Goal: Information Seeking & Learning: Learn about a topic

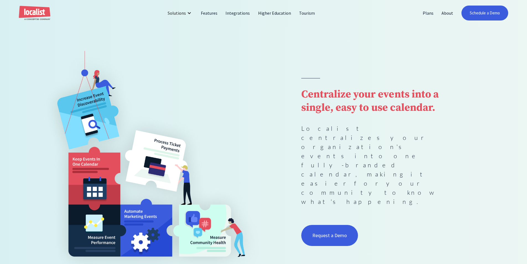
scroll to position [55, 0]
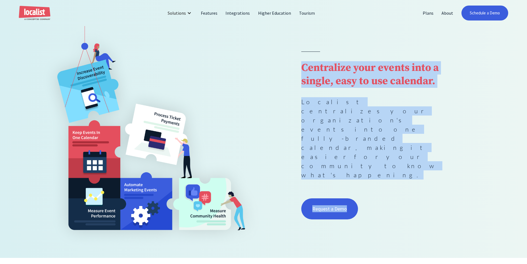
drag, startPoint x: 449, startPoint y: 165, endPoint x: 303, endPoint y: 94, distance: 162.6
click at [303, 94] on div "Centralize your events into a single, easy to use calendar. Localist centralize…" at bounding box center [376, 135] width 151 height 169
click at [303, 88] on strong "Centralize your events into a single, easy to use calendar." at bounding box center [370, 74] width 138 height 27
drag, startPoint x: 303, startPoint y: 94, endPoint x: 410, endPoint y: 148, distance: 119.7
click at [410, 148] on div "Centralize your events into a single, easy to use calendar. Localist centralize…" at bounding box center [376, 135] width 151 height 169
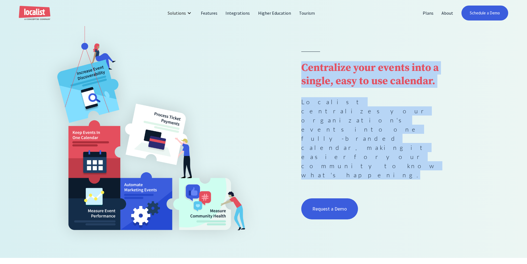
click at [410, 148] on p "Localist centralizes your organization's events into one fully-branded calendar…" at bounding box center [376, 138] width 151 height 82
drag, startPoint x: 322, startPoint y: 122, endPoint x: 298, endPoint y: 93, distance: 37.9
click at [296, 93] on div "Centralize your events into a single, easy to use calendar. Localist centralize…" at bounding box center [264, 136] width 452 height 224
click at [298, 93] on div "Centralize your events into a single, easy to use calendar. Localist centralize…" at bounding box center [264, 136] width 452 height 224
drag, startPoint x: 298, startPoint y: 93, endPoint x: 401, endPoint y: 148, distance: 117.0
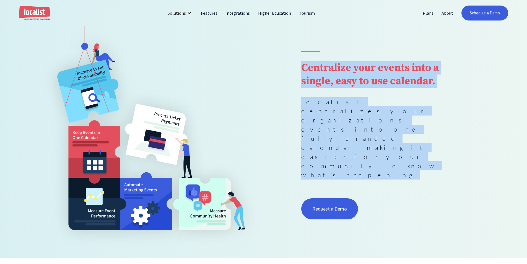
click at [401, 148] on div "Centralize your events into a single, easy to use calendar. Localist centralize…" at bounding box center [264, 136] width 452 height 224
click at [401, 148] on p "Localist centralizes your organization's events into one fully-branded calendar…" at bounding box center [376, 138] width 151 height 82
drag, startPoint x: 401, startPoint y: 148, endPoint x: 309, endPoint y: 97, distance: 105.7
click at [309, 97] on div "Centralize your events into a single, easy to use calendar. Localist centralize…" at bounding box center [376, 135] width 151 height 169
click at [307, 88] on strong "Centralize your events into a single, easy to use calendar." at bounding box center [370, 74] width 138 height 27
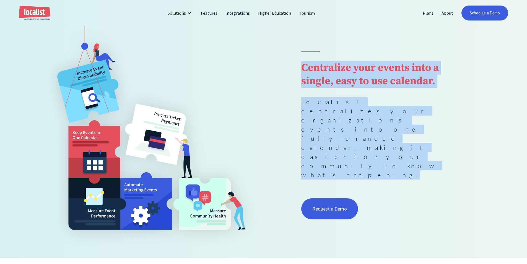
click at [318, 88] on strong "Centralize your events into a single, easy to use calendar." at bounding box center [370, 74] width 138 height 27
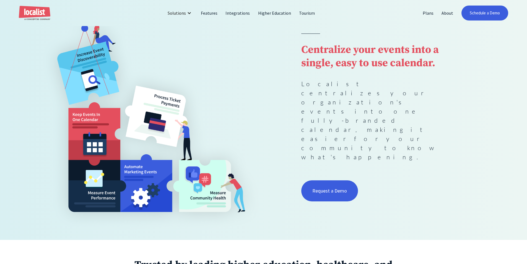
scroll to position [83, 0]
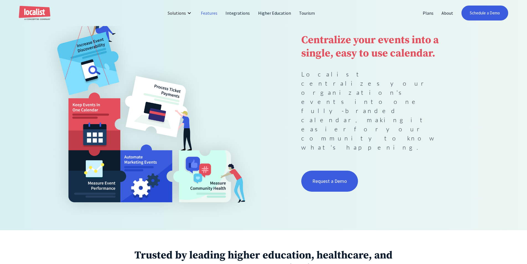
click at [210, 12] on link "Features" at bounding box center [209, 12] width 25 height 13
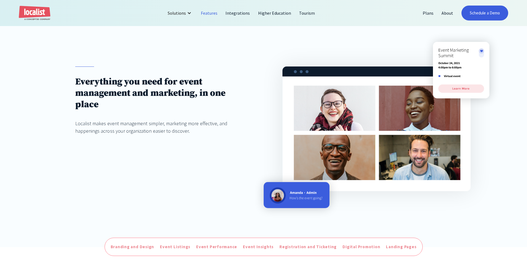
scroll to position [55, 0]
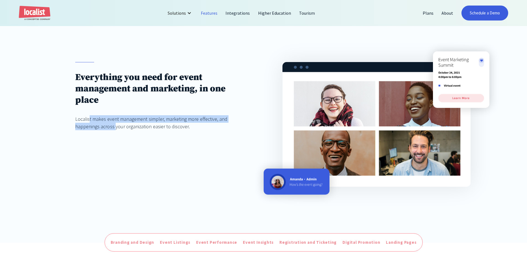
drag, startPoint x: 107, startPoint y: 131, endPoint x: 90, endPoint y: 119, distance: 20.6
click at [90, 119] on div "Everything you need for event management and marketing, in one place Localist m…" at bounding box center [159, 101] width 169 height 79
click at [90, 119] on div "Localist makes event management simpler, marketing more effective, and happenin…" at bounding box center [159, 122] width 169 height 15
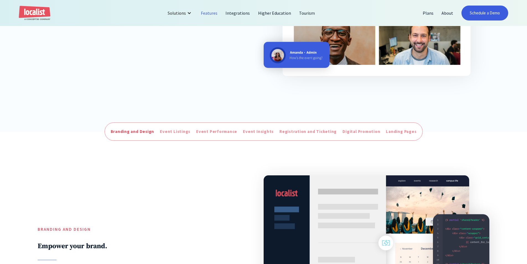
click at [118, 136] on link "Branding and Design" at bounding box center [132, 131] width 47 height 9
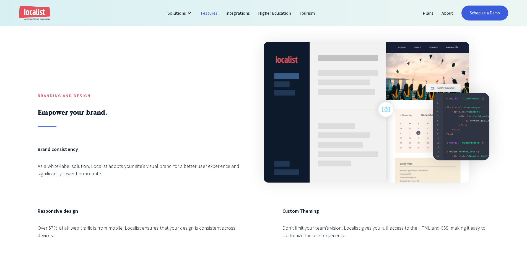
scroll to position [327, 0]
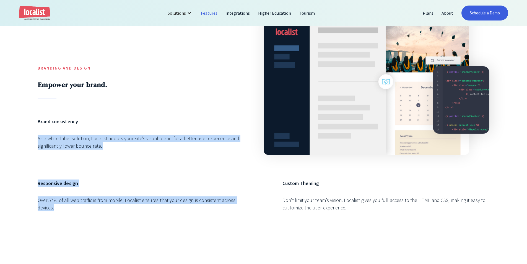
drag, startPoint x: 27, startPoint y: 142, endPoint x: 71, endPoint y: 219, distance: 88.3
click at [71, 219] on div "Branding and Design Empower your brand. Brand consistency As a white-label solu…" at bounding box center [263, 115] width 527 height 289
drag, startPoint x: 71, startPoint y: 219, endPoint x: 74, endPoint y: 221, distance: 3.7
click at [71, 219] on div "Responsive design Over 57% of all web traffic is from mobile; Localist ensures …" at bounding box center [141, 200] width 207 height 43
click at [73, 222] on div "Responsive design Over 57% of all web traffic is from mobile; Localist ensures …" at bounding box center [141, 200] width 207 height 43
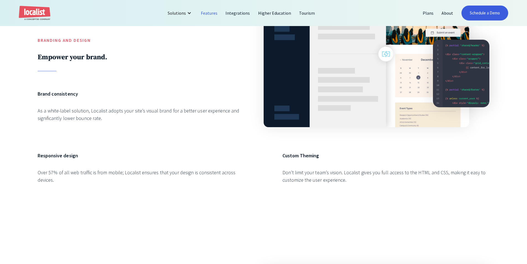
scroll to position [383, 0]
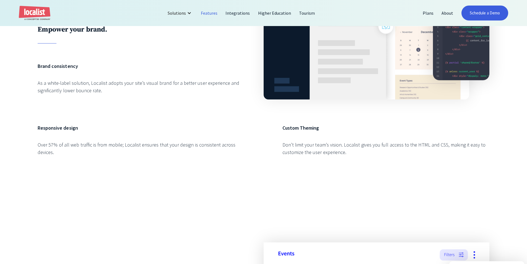
click at [42, 126] on div "Branding and Design Empower your brand. Brand consistency As a white-label solu…" at bounding box center [264, 60] width 452 height 214
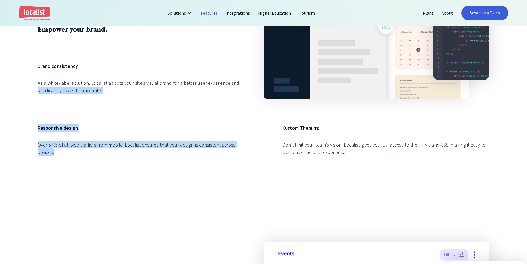
drag, startPoint x: 25, startPoint y: 110, endPoint x: 68, endPoint y: 162, distance: 66.8
click at [68, 162] on div "Branding and Design Empower your brand. Brand consistency As a white-label solu…" at bounding box center [263, 59] width 527 height 289
click at [68, 162] on div "Responsive design Over 57% of all web traffic is from mobile; Localist ensures …" at bounding box center [141, 145] width 207 height 43
drag, startPoint x: 68, startPoint y: 162, endPoint x: 41, endPoint y: 125, distance: 45.6
click at [41, 125] on div "Branding and Design Empower your brand. Brand consistency As a white-label solu…" at bounding box center [264, 60] width 452 height 214
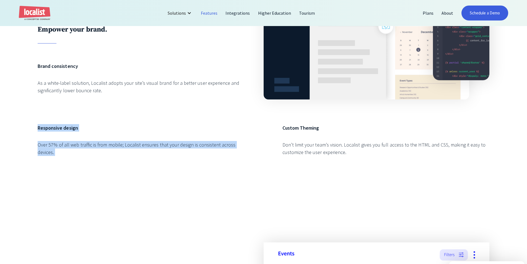
click at [41, 125] on div "Branding and Design Empower your brand. Brand consistency As a white-label solu…" at bounding box center [264, 60] width 452 height 214
drag, startPoint x: 41, startPoint y: 124, endPoint x: 66, endPoint y: 159, distance: 42.6
click at [66, 159] on div "Branding and Design Empower your brand. Brand consistency As a white-label solu…" at bounding box center [264, 60] width 452 height 214
click at [66, 156] on div "Over 57% of all web traffic is from mobile; Localist ensures that your design i…" at bounding box center [141, 148] width 207 height 15
drag, startPoint x: 66, startPoint y: 159, endPoint x: 43, endPoint y: 123, distance: 42.9
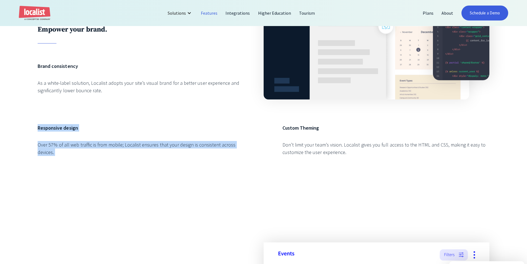
click at [43, 123] on div "Branding and Design Empower your brand. Brand consistency As a white-label solu…" at bounding box center [264, 60] width 452 height 214
click at [79, 118] on div "Branding and Design Empower your brand. Brand consistency As a white-label solu…" at bounding box center [264, 60] width 452 height 214
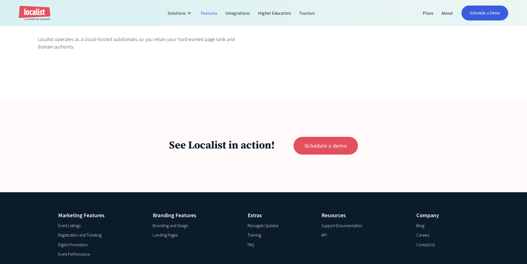
scroll to position [2514, 0]
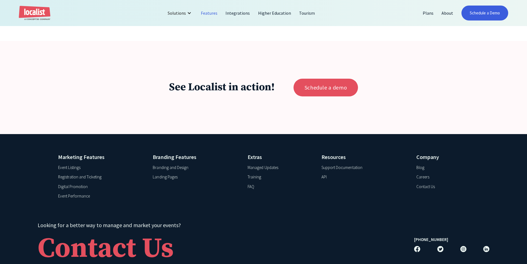
click at [174, 159] on h4 "Branding Features" at bounding box center [195, 157] width 84 height 8
click at [306, 95] on link "Schedule a demo" at bounding box center [326, 88] width 64 height 18
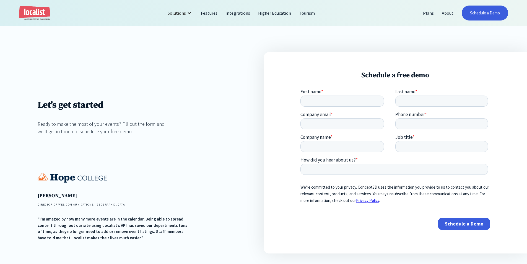
scroll to position [138, 0]
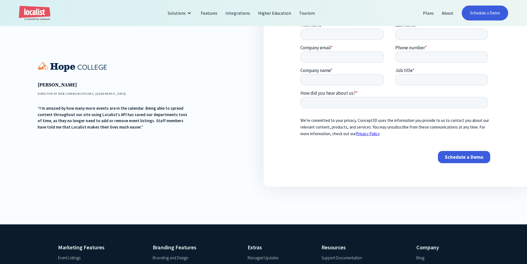
click at [64, 66] on img at bounding box center [72, 67] width 69 height 10
click at [181, 24] on link "Localist Events" at bounding box center [193, 26] width 43 height 12
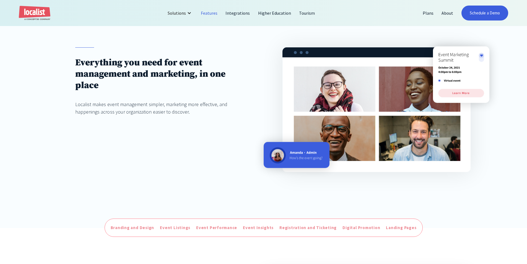
scroll to position [138, 0]
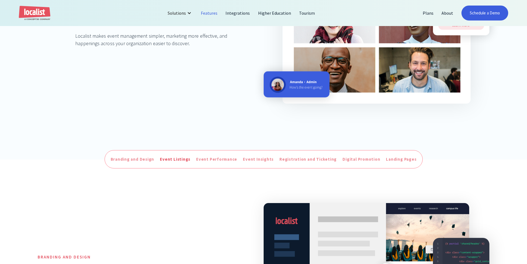
click at [190, 159] on link "Event Listings" at bounding box center [175, 159] width 33 height 9
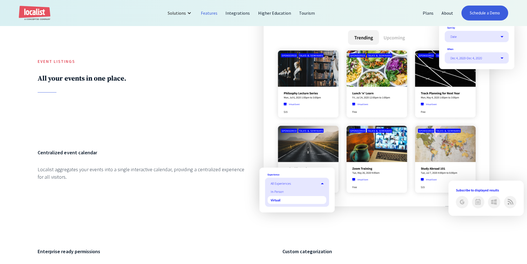
scroll to position [674, 0]
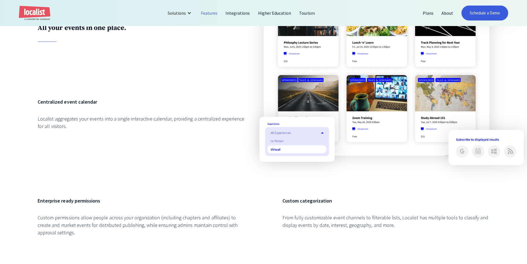
click at [155, 117] on div "Centralized event calendar Localist aggregates your events into a single intera…" at bounding box center [141, 138] width 207 height 80
click at [361, 132] on img at bounding box center [377, 53] width 226 height 204
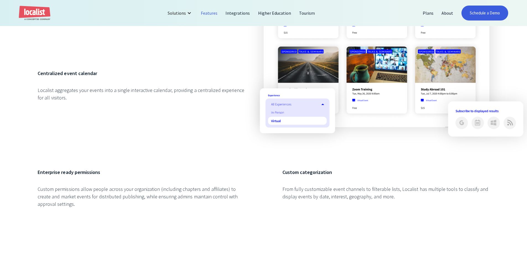
scroll to position [729, 0]
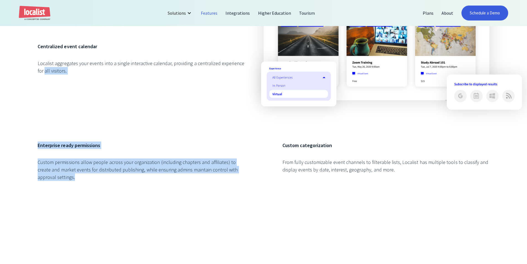
drag, startPoint x: 69, startPoint y: 167, endPoint x: 35, endPoint y: 136, distance: 46.5
click at [35, 136] on div "Event Listings All your events in one place. Centralized event calendar Localis…" at bounding box center [263, 43] width 527 height 371
drag, startPoint x: 48, startPoint y: 163, endPoint x: 96, endPoint y: 189, distance: 53.9
click at [96, 189] on div "Event Listings All your events in one place. Centralized event calendar Localis…" at bounding box center [263, 43] width 527 height 371
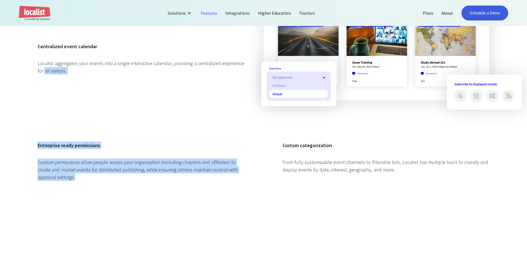
click at [96, 189] on div "Enterprise ready permissions Custom permissions allow people across your organi…" at bounding box center [141, 166] width 207 height 50
drag, startPoint x: 88, startPoint y: 188, endPoint x: 26, endPoint y: 145, distance: 75.1
click at [26, 145] on div "Event Listings All your events in one place. Centralized event calendar Localis…" at bounding box center [263, 43] width 527 height 371
click at [25, 145] on div "Event Listings All your events in one place. Centralized event calendar Localis…" at bounding box center [263, 43] width 527 height 371
drag, startPoint x: 26, startPoint y: 147, endPoint x: 70, endPoint y: 194, distance: 64.5
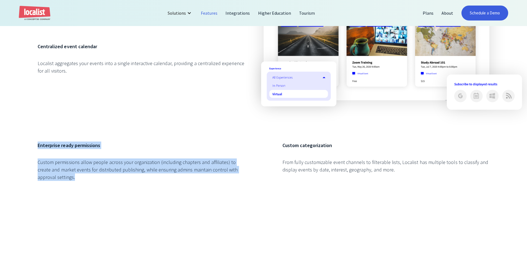
click at [70, 194] on div "Event Listings All your events in one place. Centralized event calendar Localis…" at bounding box center [263, 43] width 527 height 371
click at [70, 192] on div "Enterprise ready permissions Custom permissions allow people across your organi…" at bounding box center [141, 166] width 207 height 50
drag, startPoint x: 49, startPoint y: 161, endPoint x: 37, endPoint y: 146, distance: 19.8
click at [37, 146] on div "Event Listings All your events in one place. Centralized event calendar Localis…" at bounding box center [263, 43] width 527 height 371
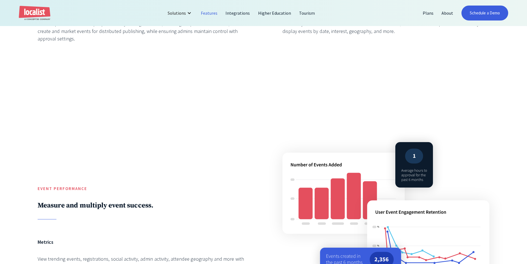
scroll to position [950, 0]
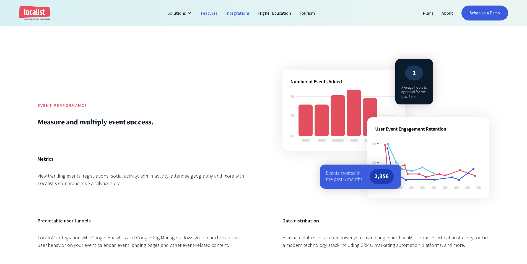
click at [240, 15] on link "Integrations" at bounding box center [238, 12] width 32 height 13
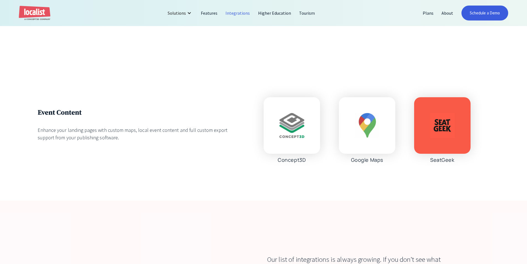
scroll to position [1910, 0]
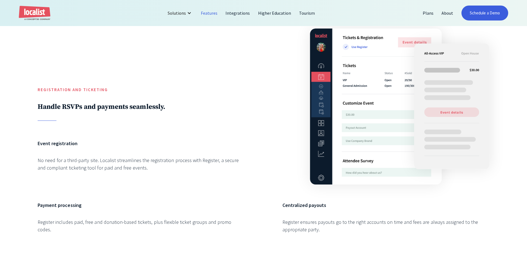
scroll to position [336, 0]
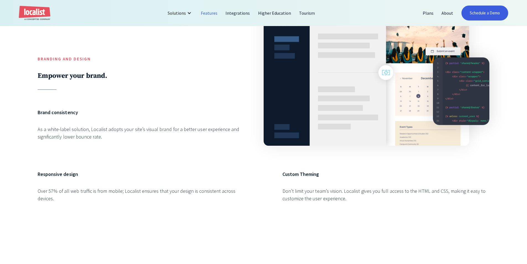
click at [175, 79] on h2 "Empower your brand." at bounding box center [141, 75] width 207 height 9
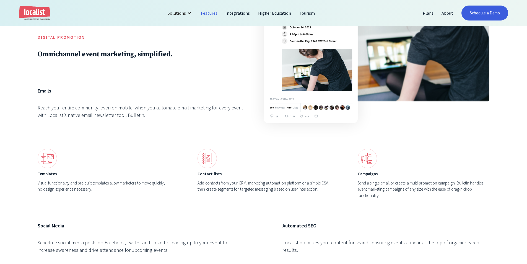
scroll to position [1914, 0]
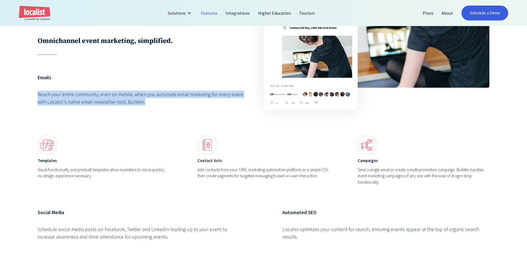
drag, startPoint x: 20, startPoint y: 81, endPoint x: 156, endPoint y: 106, distance: 137.6
click at [156, 106] on div "Digital Promotion Omnichannel event marketing, simplified. Emails Reach your en…" at bounding box center [263, 108] width 527 height 362
click at [156, 106] on div "Emails Reach your entire community, even on mobile, when you automate email mar…" at bounding box center [141, 95] width 207 height 43
drag, startPoint x: 154, startPoint y: 104, endPoint x: 17, endPoint y: 90, distance: 137.0
click at [18, 90] on div "Digital Promotion Omnichannel event marketing, simplified. Emails Reach your en…" at bounding box center [263, 108] width 527 height 362
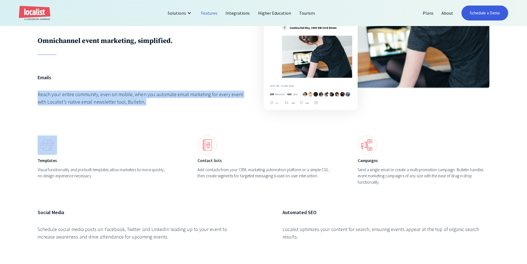
click at [17, 90] on div "Digital Promotion Omnichannel event marketing, simplified. Emails Reach your en…" at bounding box center [263, 108] width 527 height 362
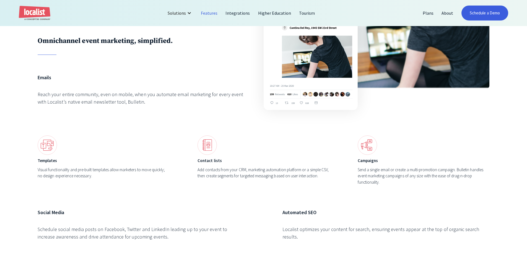
click at [148, 158] on h6 "Templates" at bounding box center [104, 161] width 132 height 6
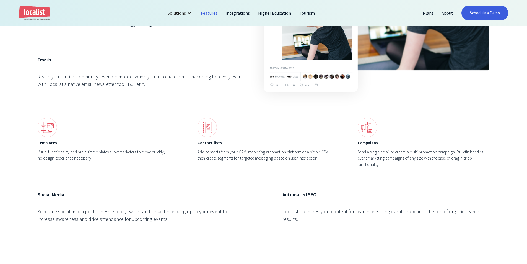
scroll to position [1970, 0]
